Goal: Task Accomplishment & Management: Complete application form

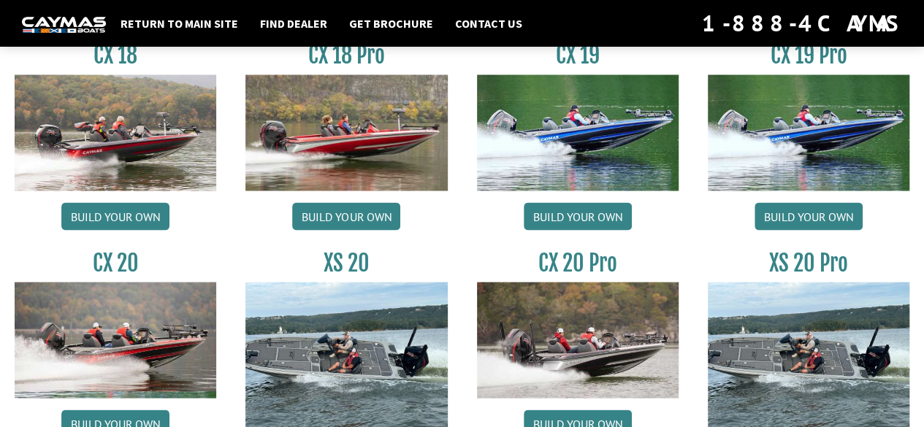
scroll to position [1344, 0]
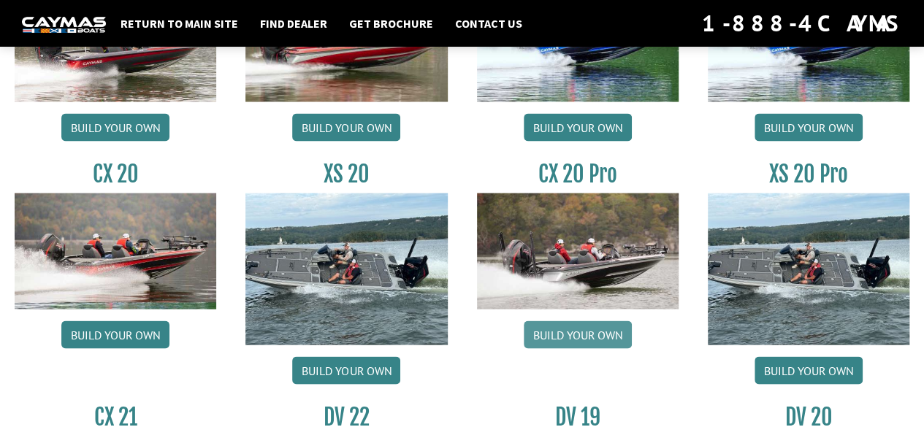
click at [594, 325] on link "Build your own" at bounding box center [578, 335] width 108 height 28
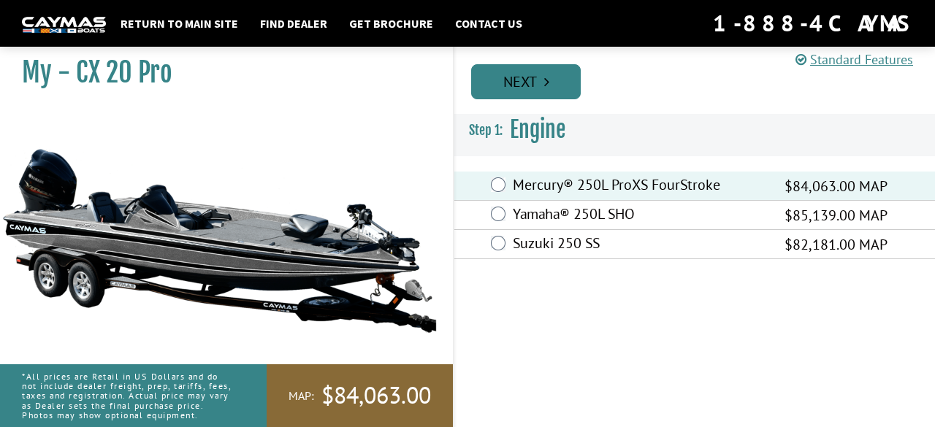
click at [547, 79] on icon "Pagination" at bounding box center [546, 82] width 5 height 15
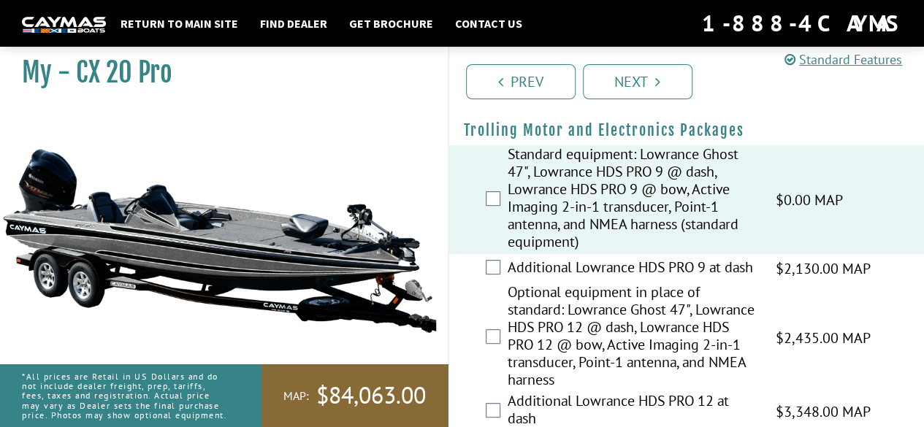
scroll to position [177, 0]
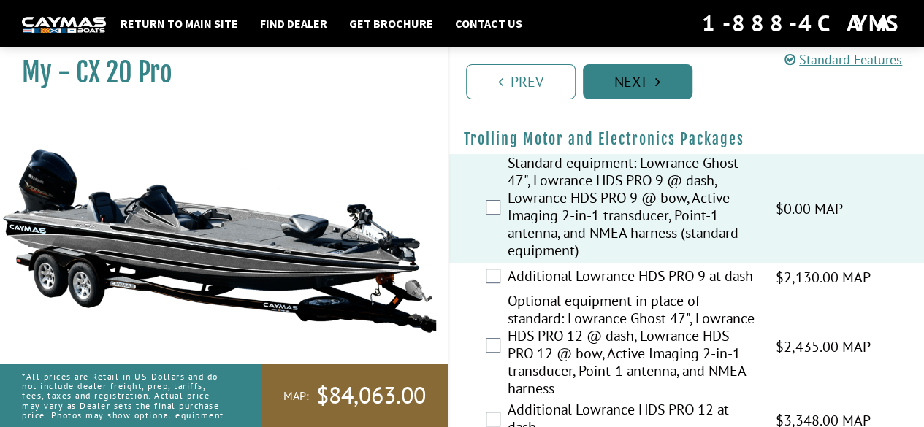
click at [617, 78] on link "Next" at bounding box center [638, 81] width 110 height 35
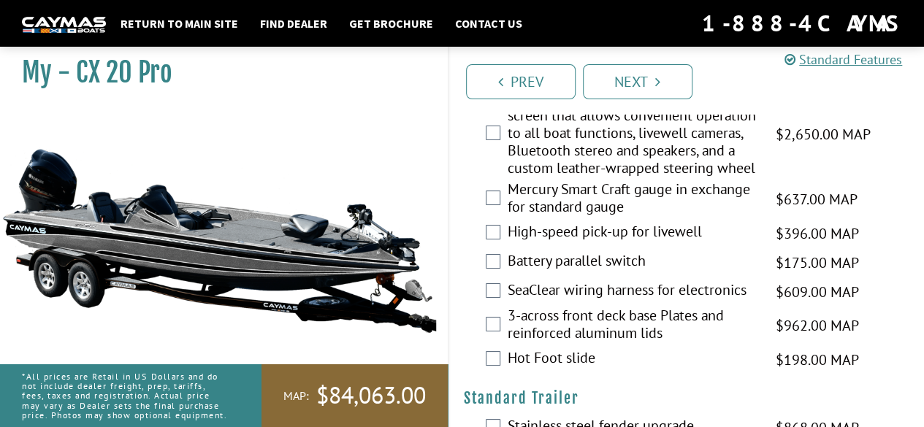
scroll to position [2829, 0]
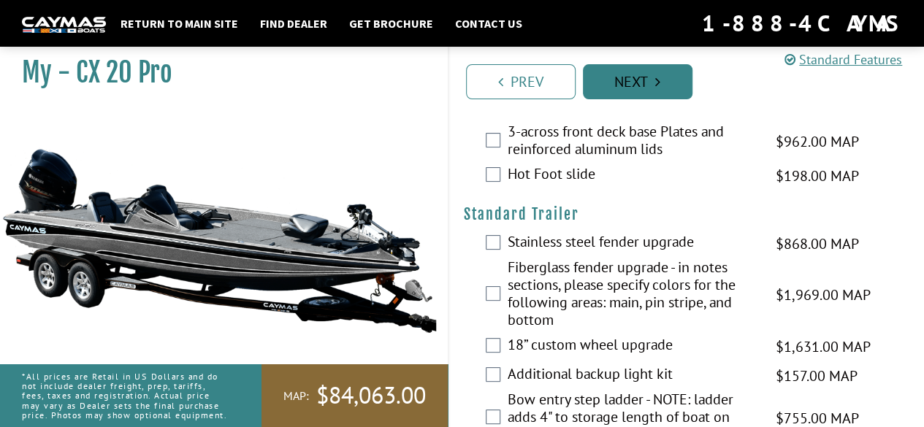
click at [641, 80] on link "Next" at bounding box center [638, 81] width 110 height 35
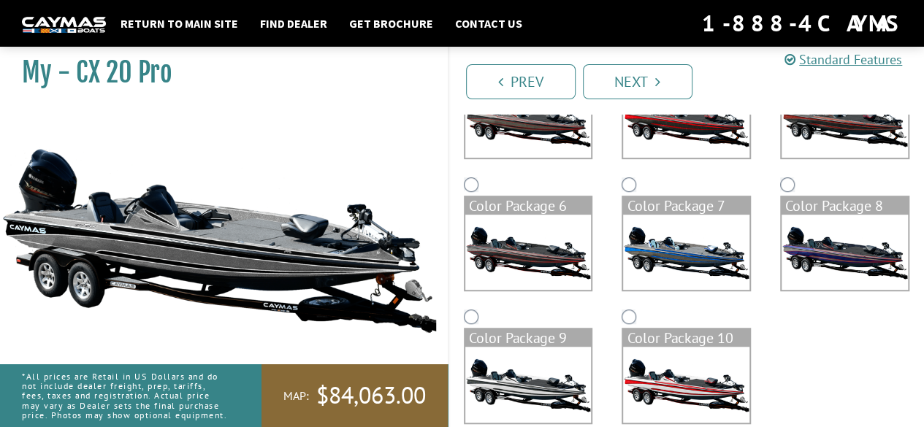
scroll to position [0, 0]
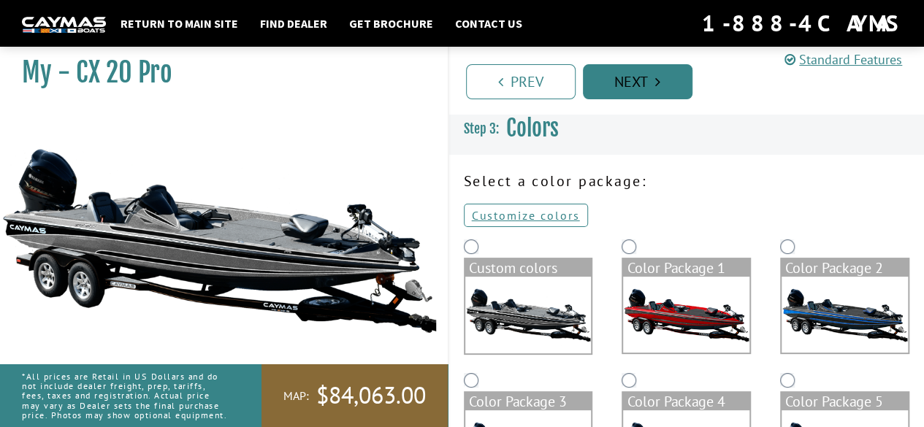
click at [631, 81] on link "Next" at bounding box center [638, 81] width 110 height 35
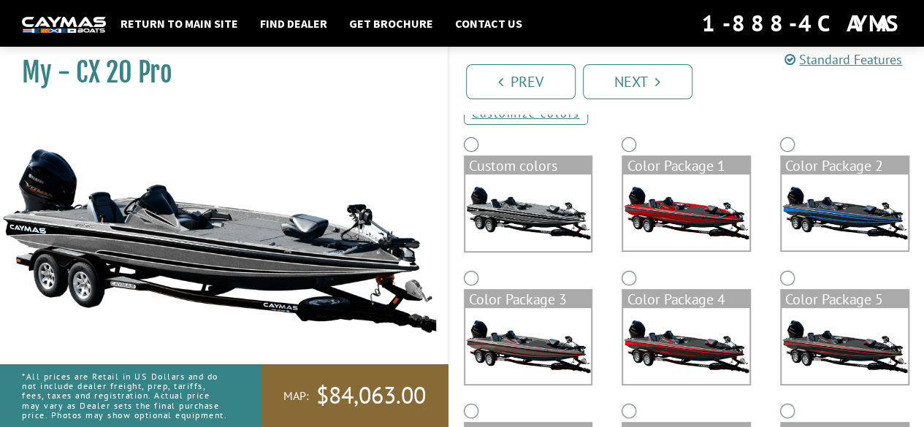
scroll to position [102, 0]
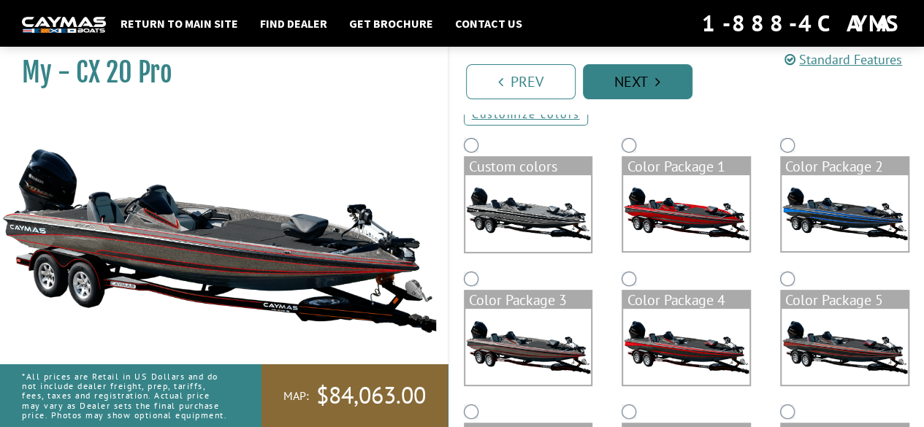
click at [650, 70] on link "Next" at bounding box center [638, 81] width 110 height 35
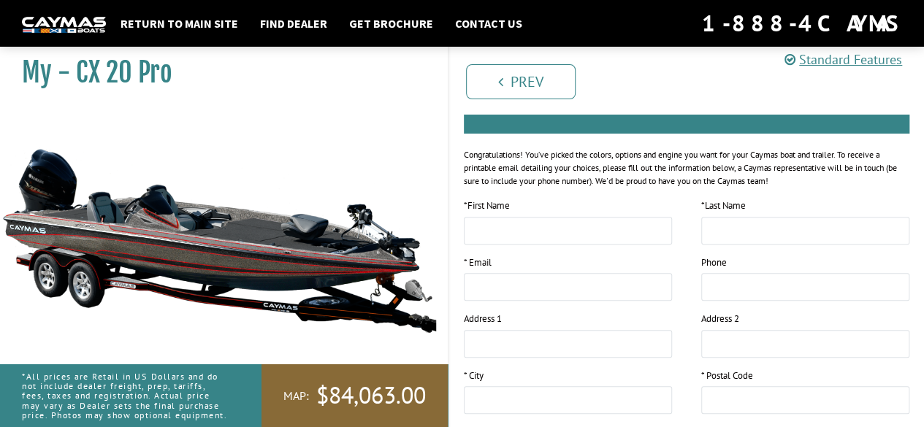
scroll to position [380, 0]
